Goal: Information Seeking & Learning: Learn about a topic

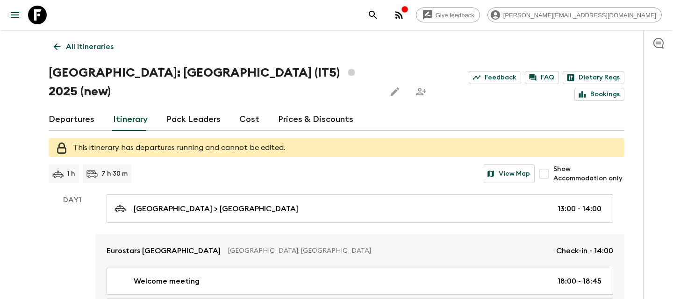
click at [103, 42] on p "All itineraries" at bounding box center [90, 46] width 48 height 11
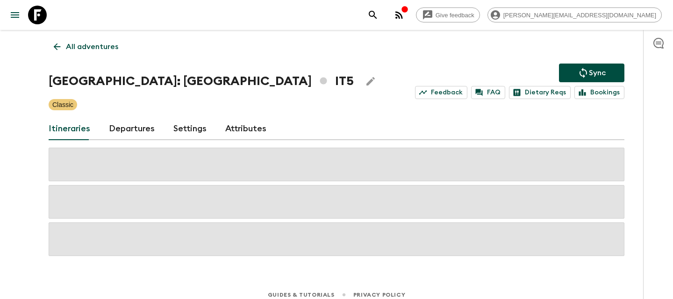
click at [103, 42] on p "All adventures" at bounding box center [92, 46] width 52 height 11
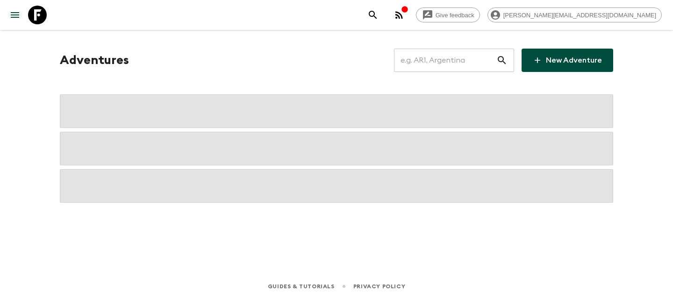
click at [423, 57] on input "text" at bounding box center [445, 60] width 102 height 26
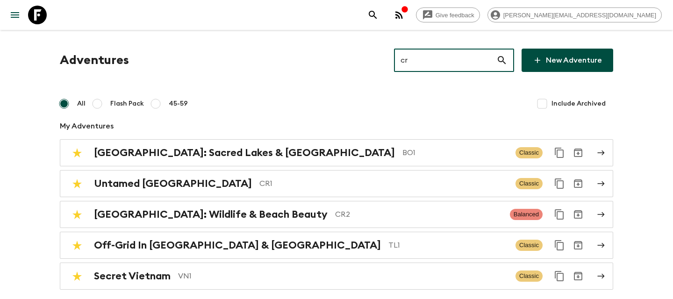
type input "cr2"
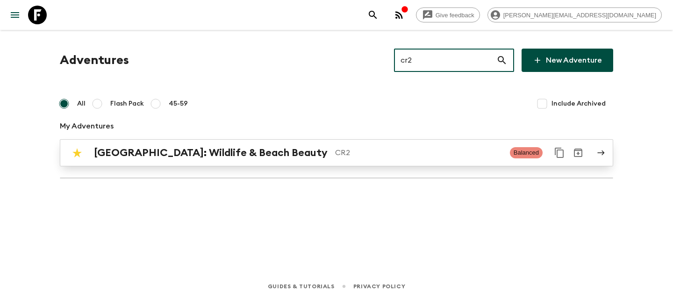
click at [275, 164] on link "[GEOGRAPHIC_DATA]: Wildlife & Beach Beauty CR2 Balanced" at bounding box center [336, 152] width 553 height 27
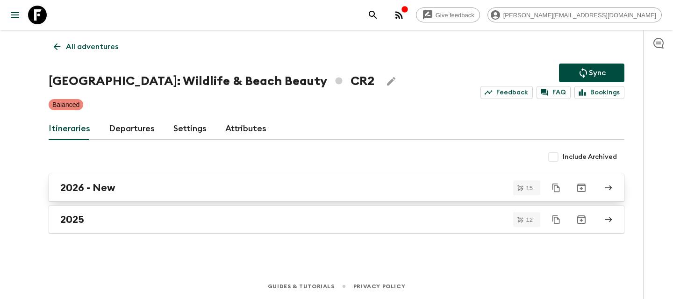
click at [188, 190] on div "2026 - New" at bounding box center [327, 188] width 535 height 12
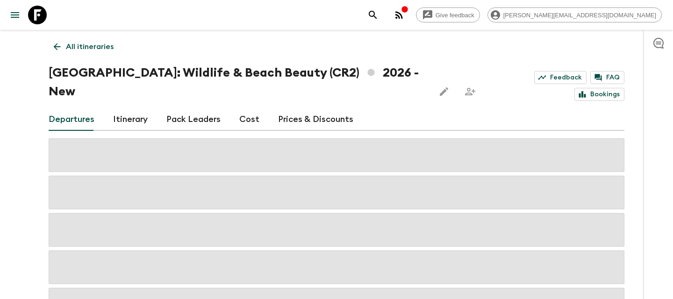
click at [123, 108] on link "Itinerary" at bounding box center [130, 119] width 35 height 22
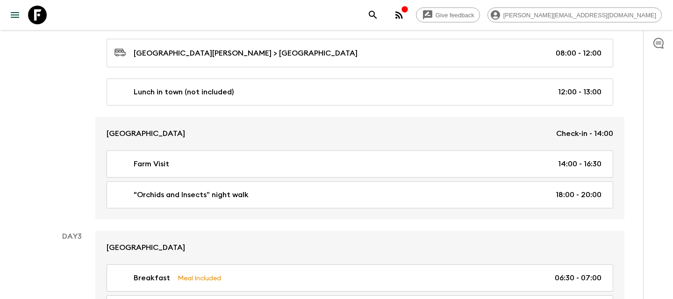
scroll to position [455, 0]
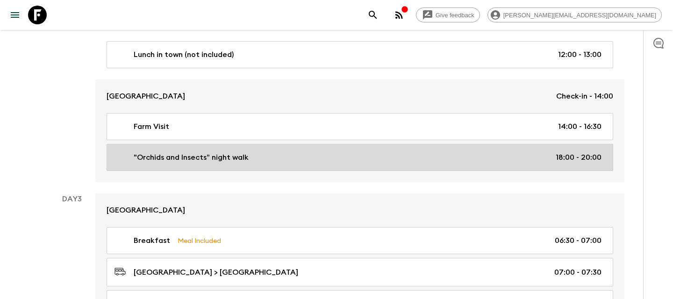
click at [310, 146] on link ""Orchids and Insects” night walk 18:00 - 20:00" at bounding box center [360, 157] width 506 height 27
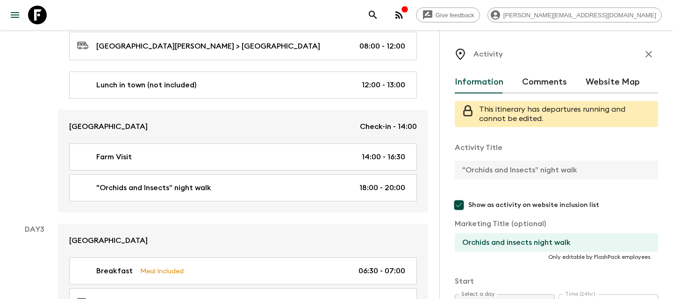
click at [650, 50] on icon "button" at bounding box center [648, 54] width 11 height 11
